Goal: Task Accomplishment & Management: Complete application form

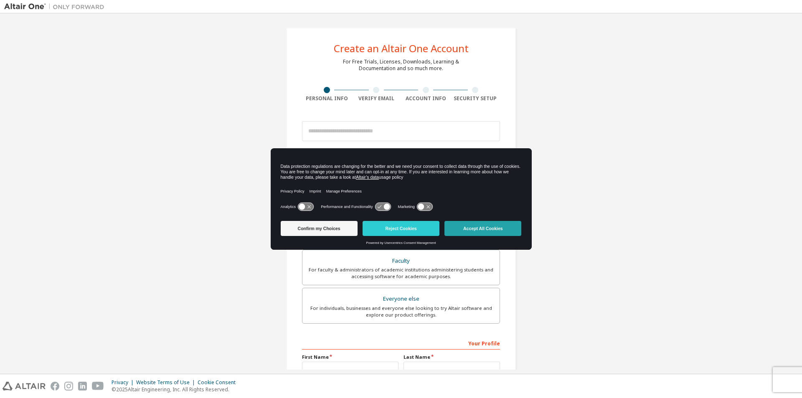
click at [476, 231] on button "Accept All Cookies" at bounding box center [482, 228] width 77 height 15
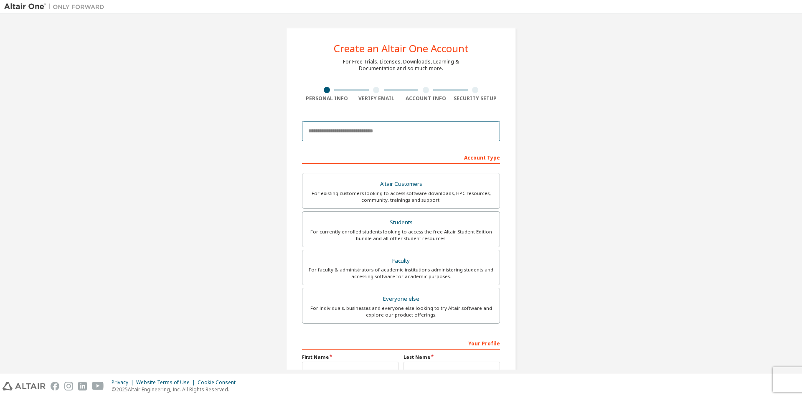
click at [343, 134] on input "email" at bounding box center [401, 131] width 198 height 20
type input "**********"
type input "*****"
type input "**********"
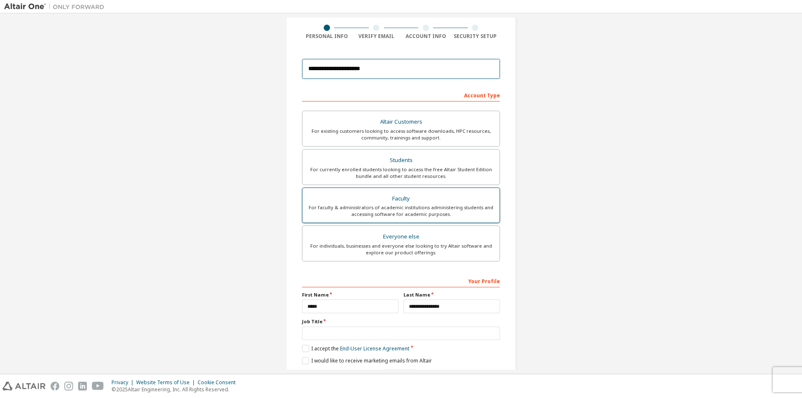
scroll to position [83, 0]
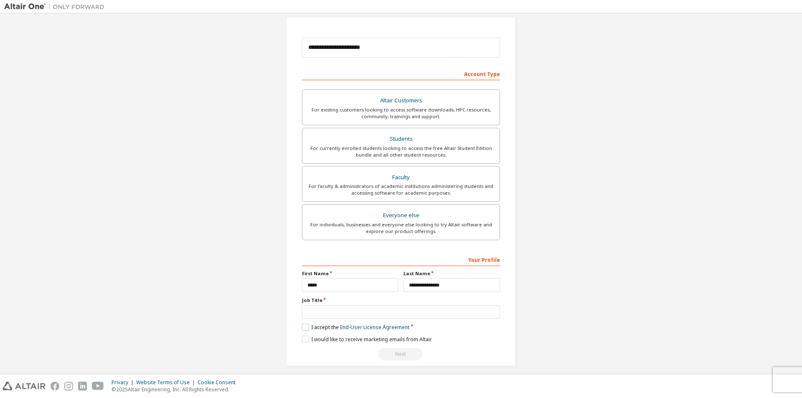
click at [306, 328] on label "I accept the End-User License Agreement" at bounding box center [355, 327] width 107 height 7
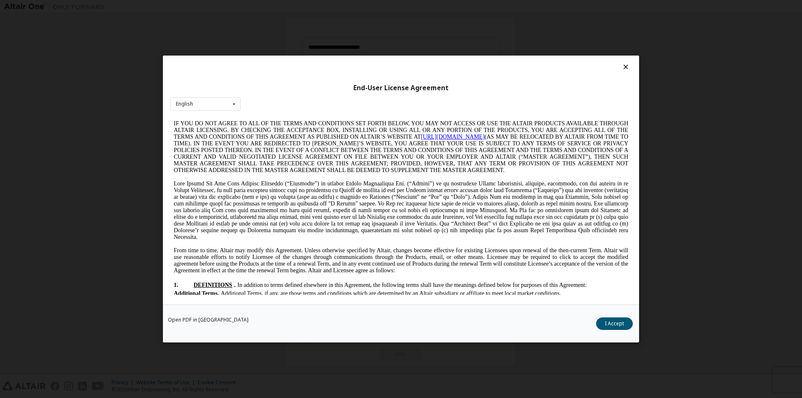
scroll to position [209, 0]
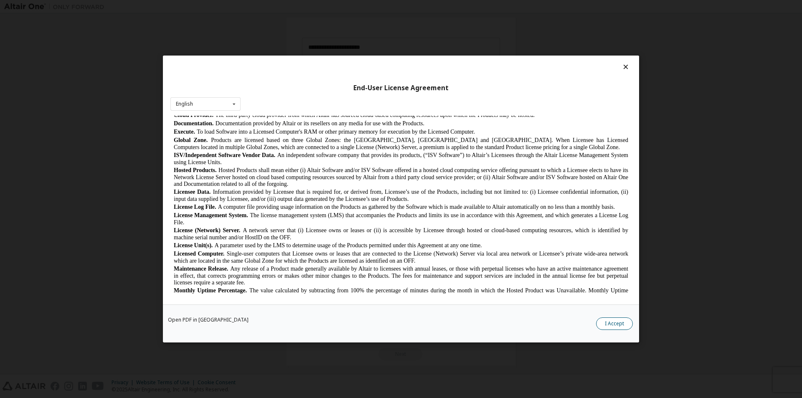
click at [625, 323] on button "I Accept" at bounding box center [614, 323] width 37 height 13
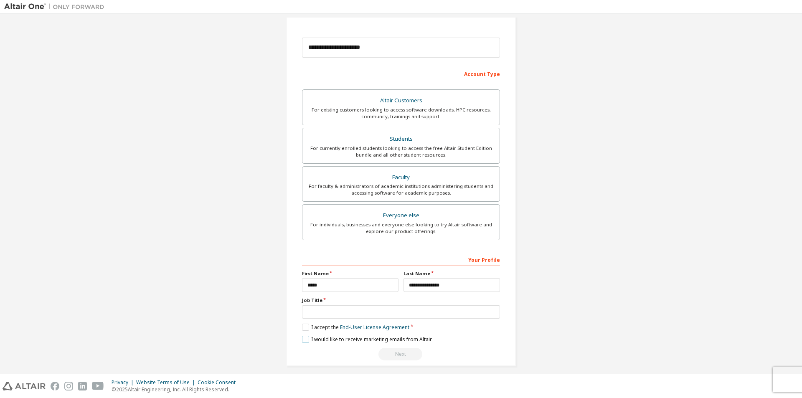
click at [302, 341] on label "I would like to receive marketing emails from Altair" at bounding box center [367, 339] width 130 height 7
click at [367, 313] on input "text" at bounding box center [401, 312] width 198 height 14
click at [407, 145] on div "For currently enrolled students looking to access the free Altair Student Editi…" at bounding box center [400, 151] width 187 height 13
click at [320, 311] on input "text" at bounding box center [401, 312] width 198 height 14
type input "*******"
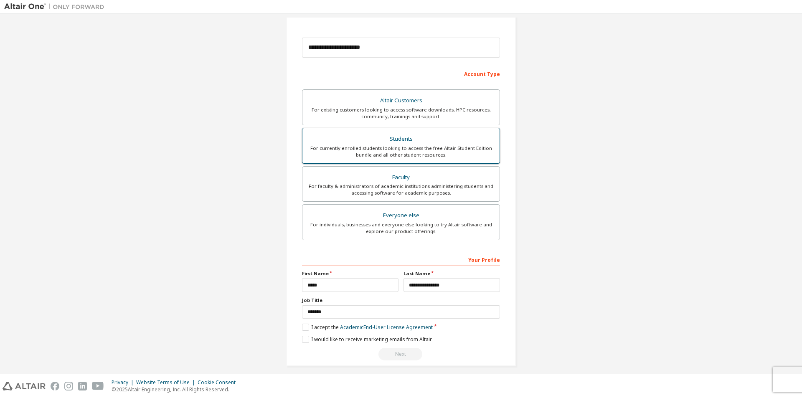
click at [397, 143] on div "Students" at bounding box center [400, 139] width 187 height 12
click at [304, 326] on label "I accept the Academic End-User License Agreement" at bounding box center [367, 327] width 131 height 7
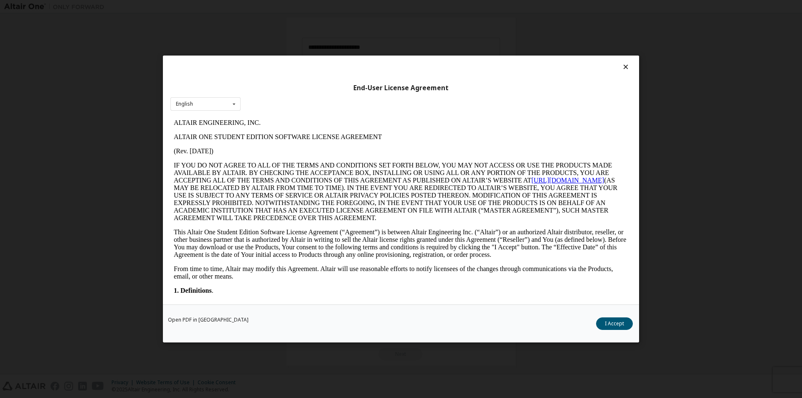
scroll to position [0, 0]
click at [613, 320] on button "I Accept" at bounding box center [614, 323] width 37 height 13
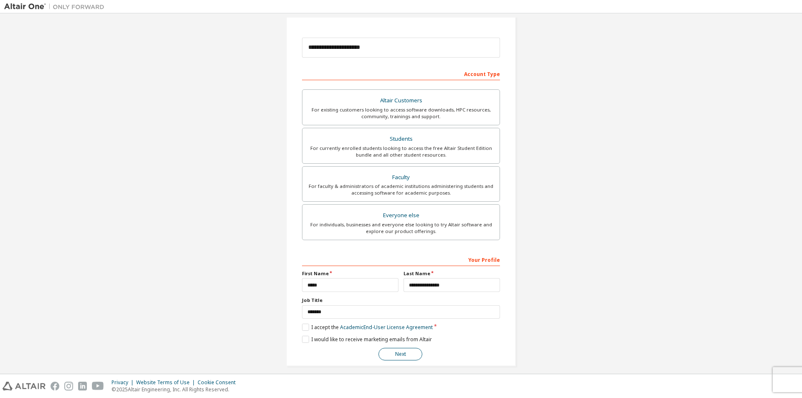
click at [403, 354] on button "Next" at bounding box center [400, 354] width 44 height 13
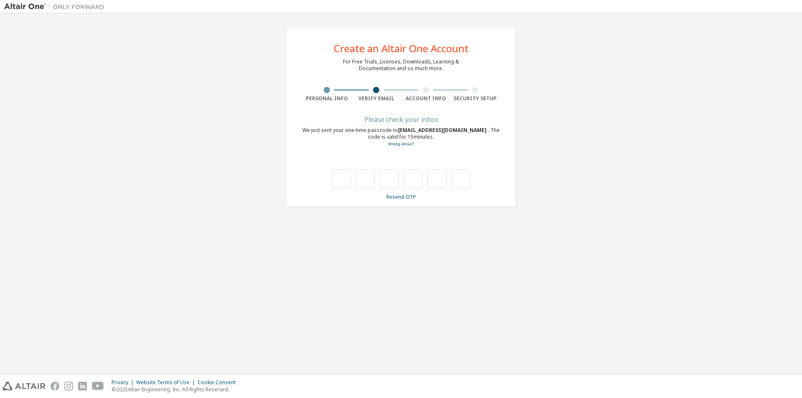
type input "*"
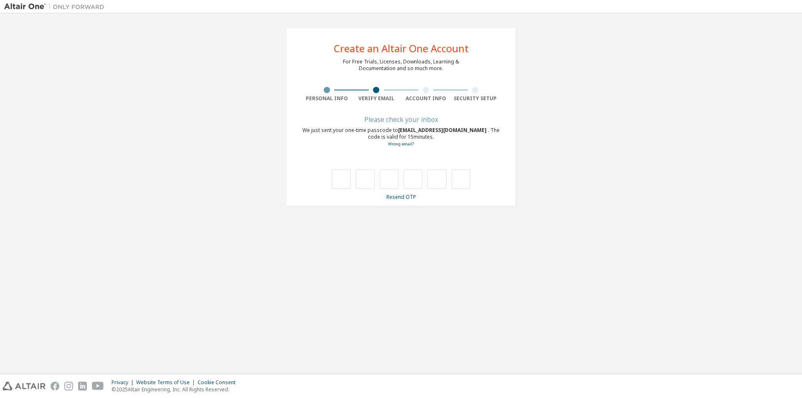
type input "*"
